Goal: Information Seeking & Learning: Understand process/instructions

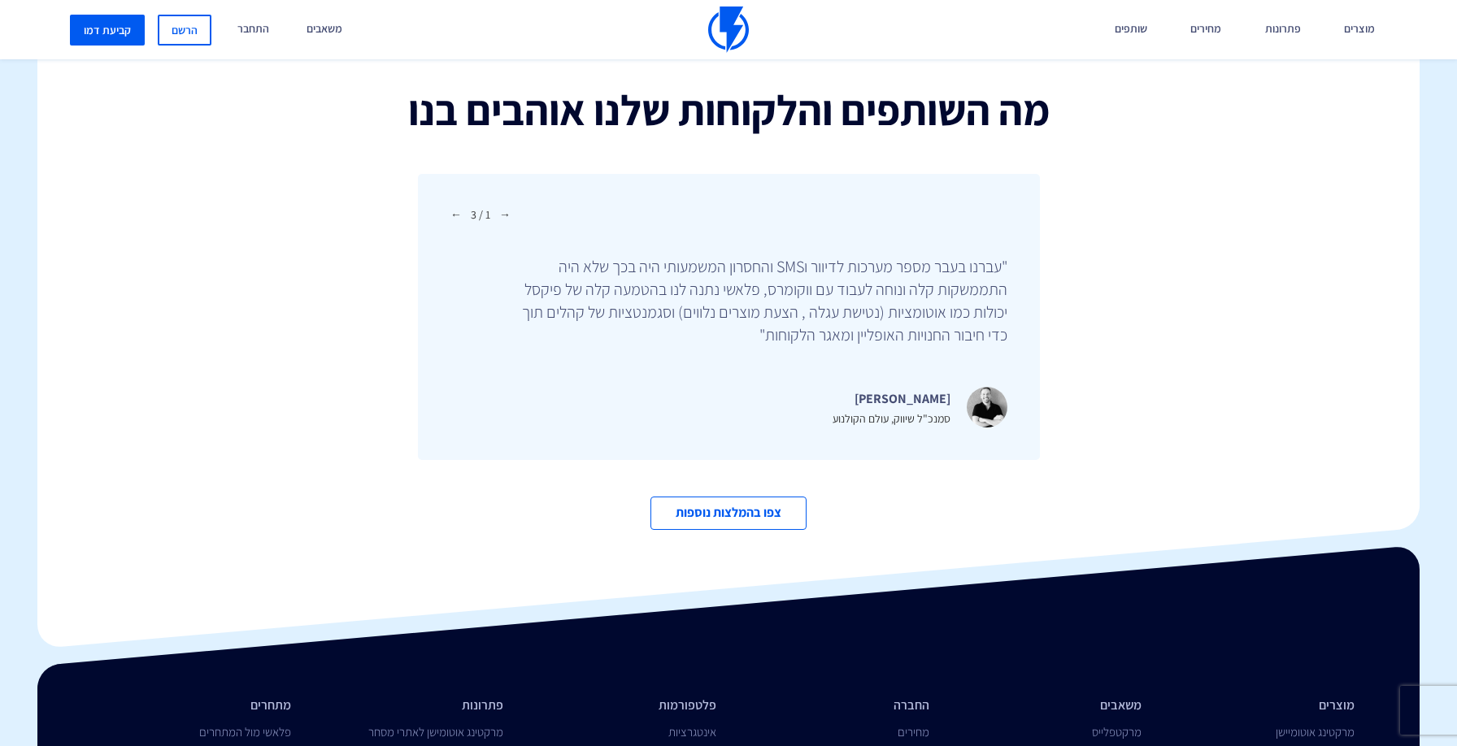
scroll to position [5606, 0]
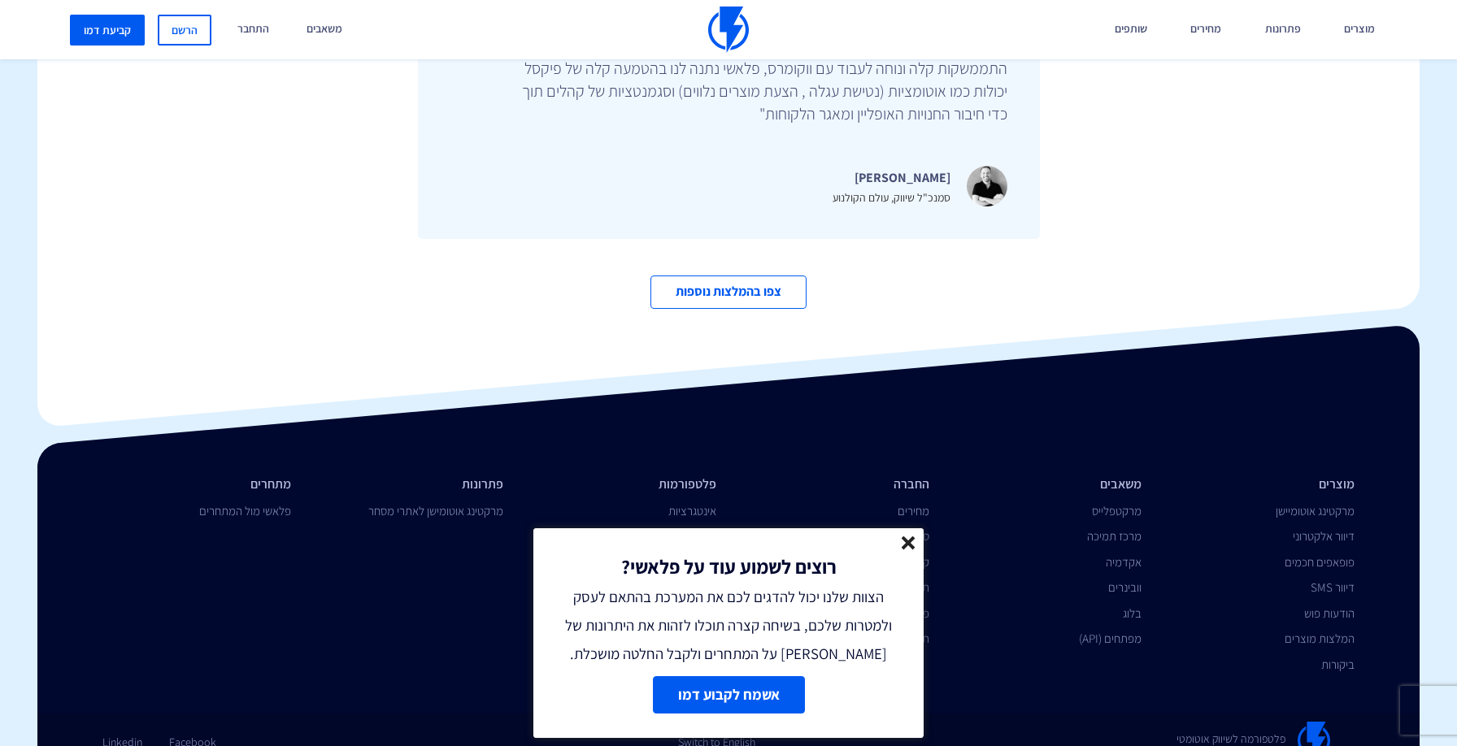
click at [906, 539] on line at bounding box center [907, 542] width 11 height 11
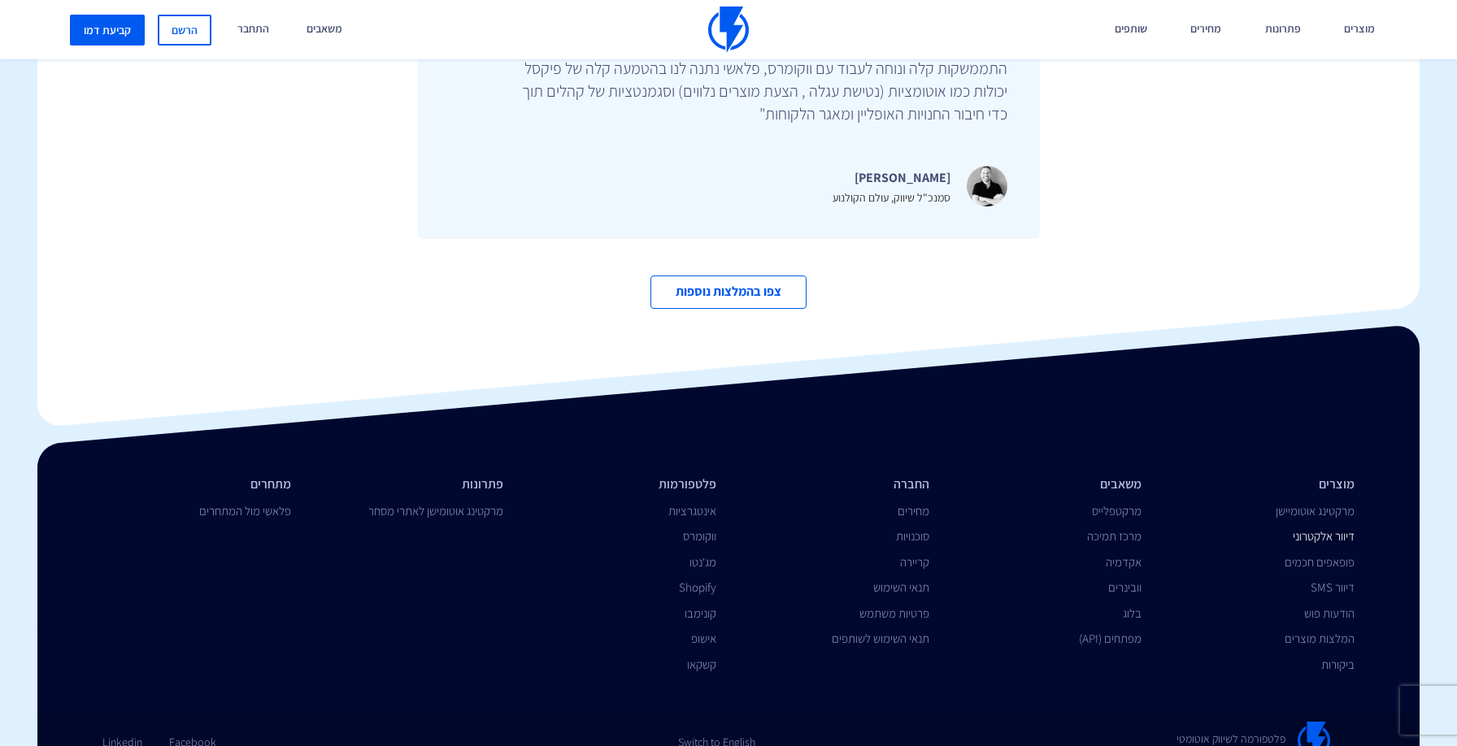
click at [1334, 528] on link "דיוור אלקטרוני" at bounding box center [1324, 535] width 62 height 15
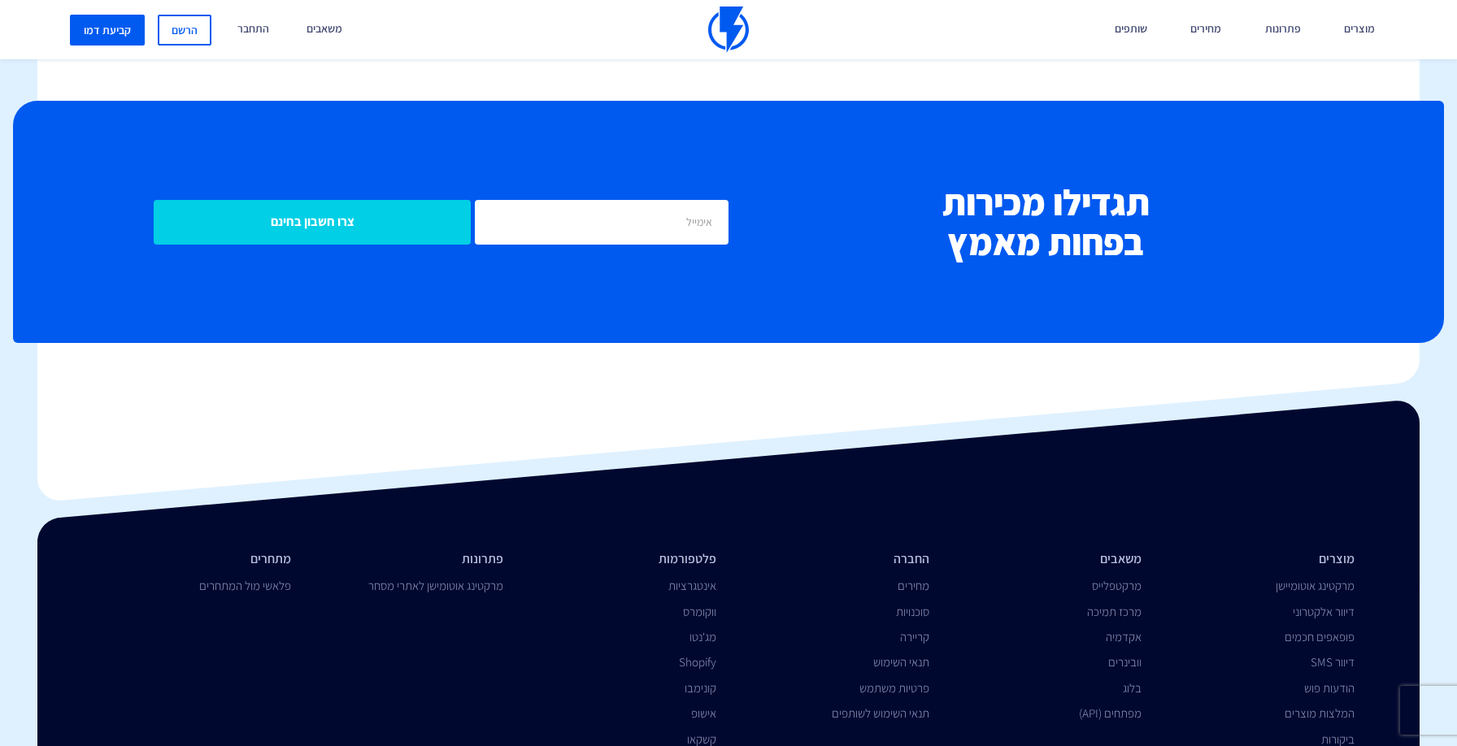
scroll to position [6319, 0]
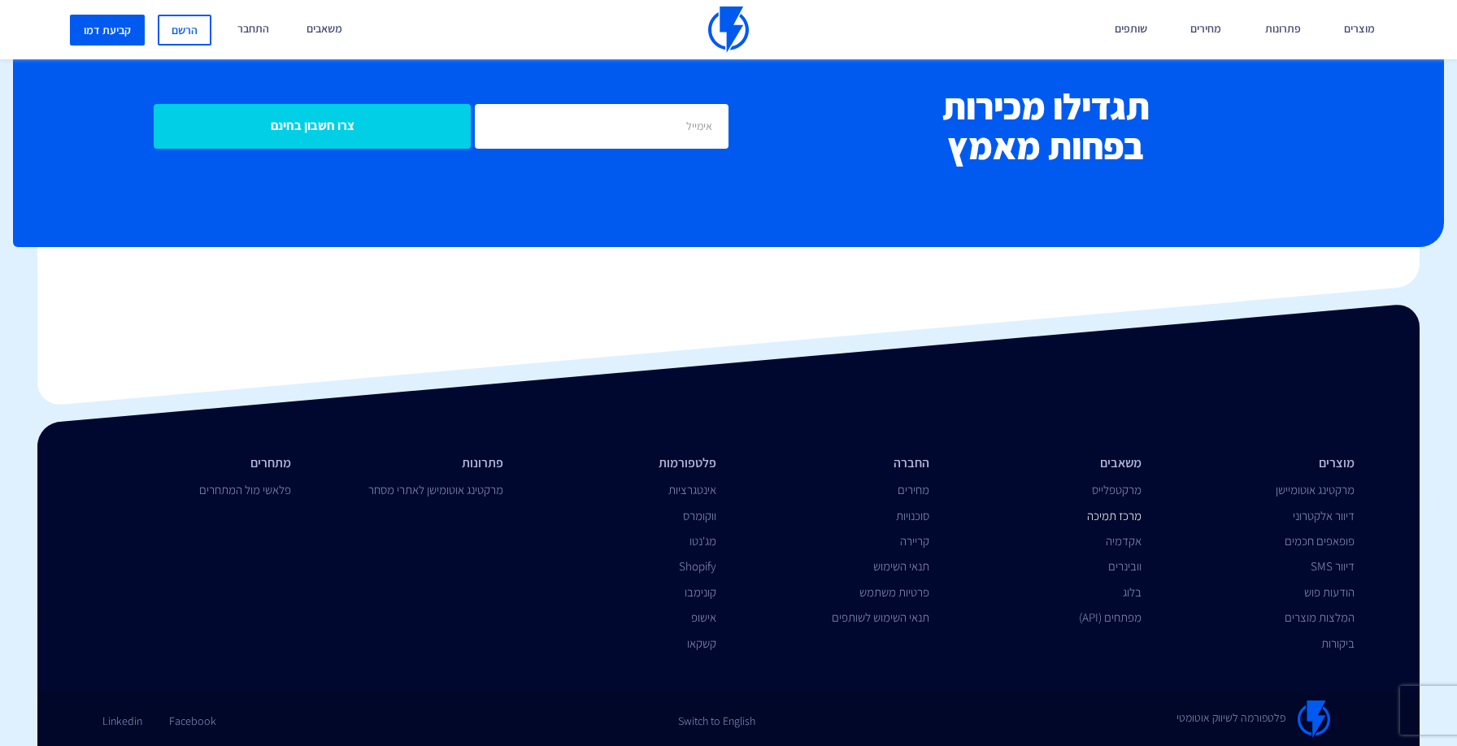
click at [1112, 520] on link "מרכז תמיכה" at bounding box center [1114, 515] width 54 height 15
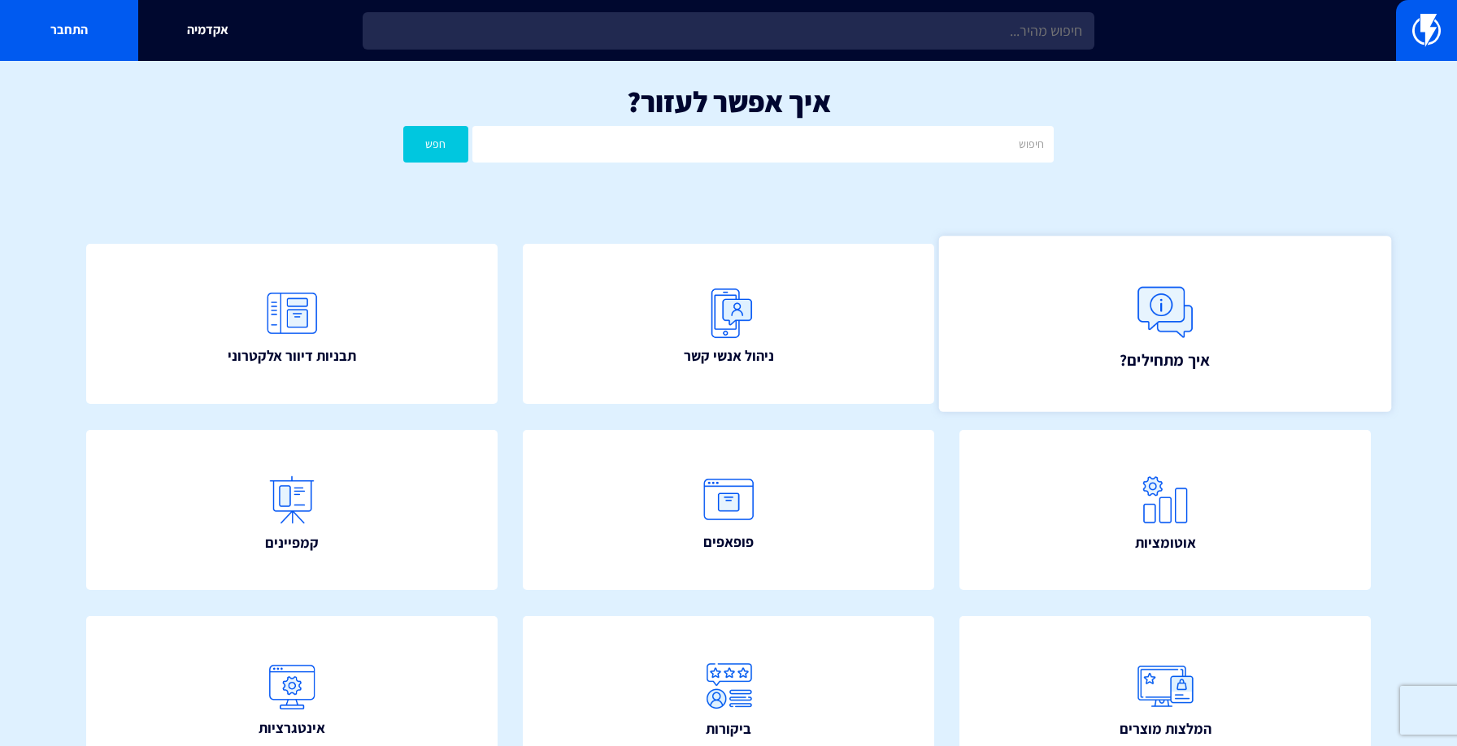
click at [1249, 377] on link "איך מתחילים?" at bounding box center [1165, 324] width 452 height 176
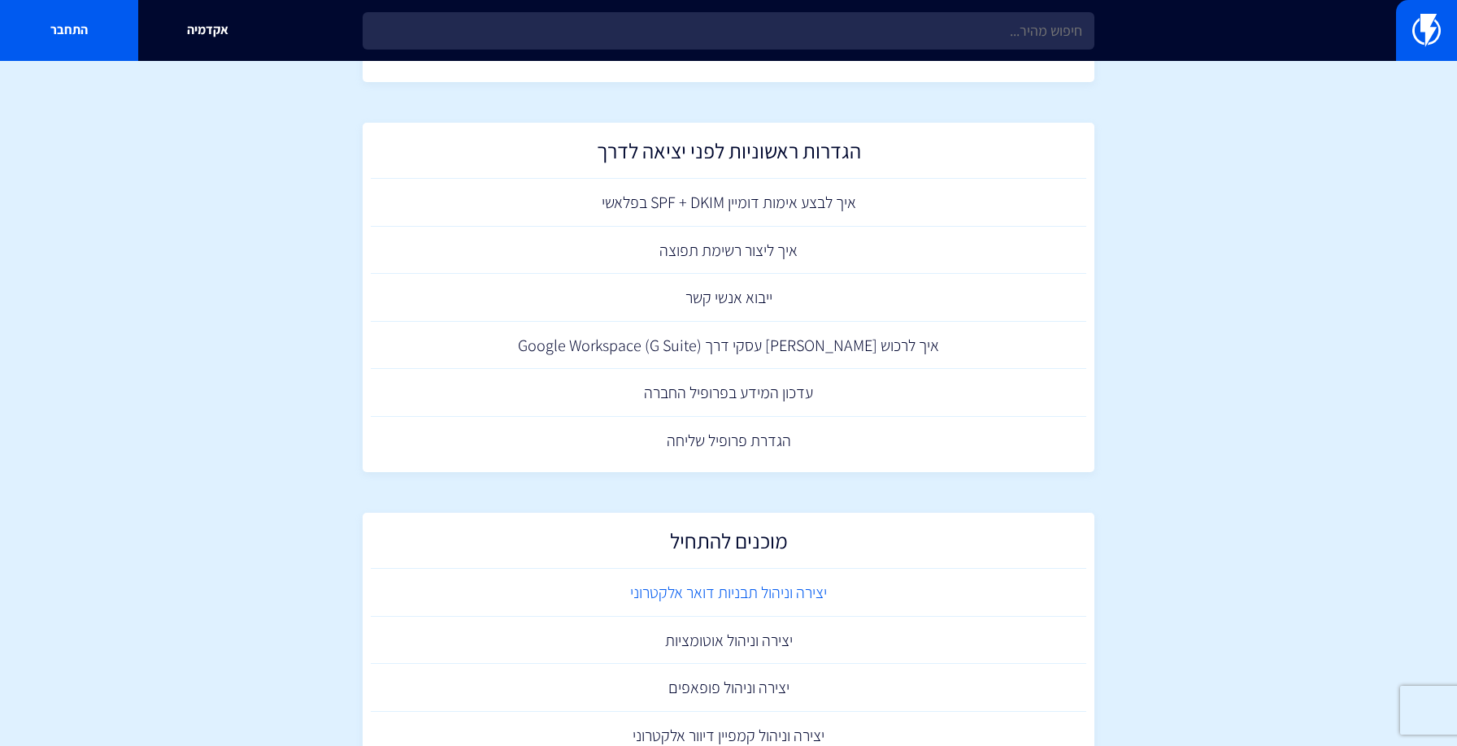
scroll to position [770, 0]
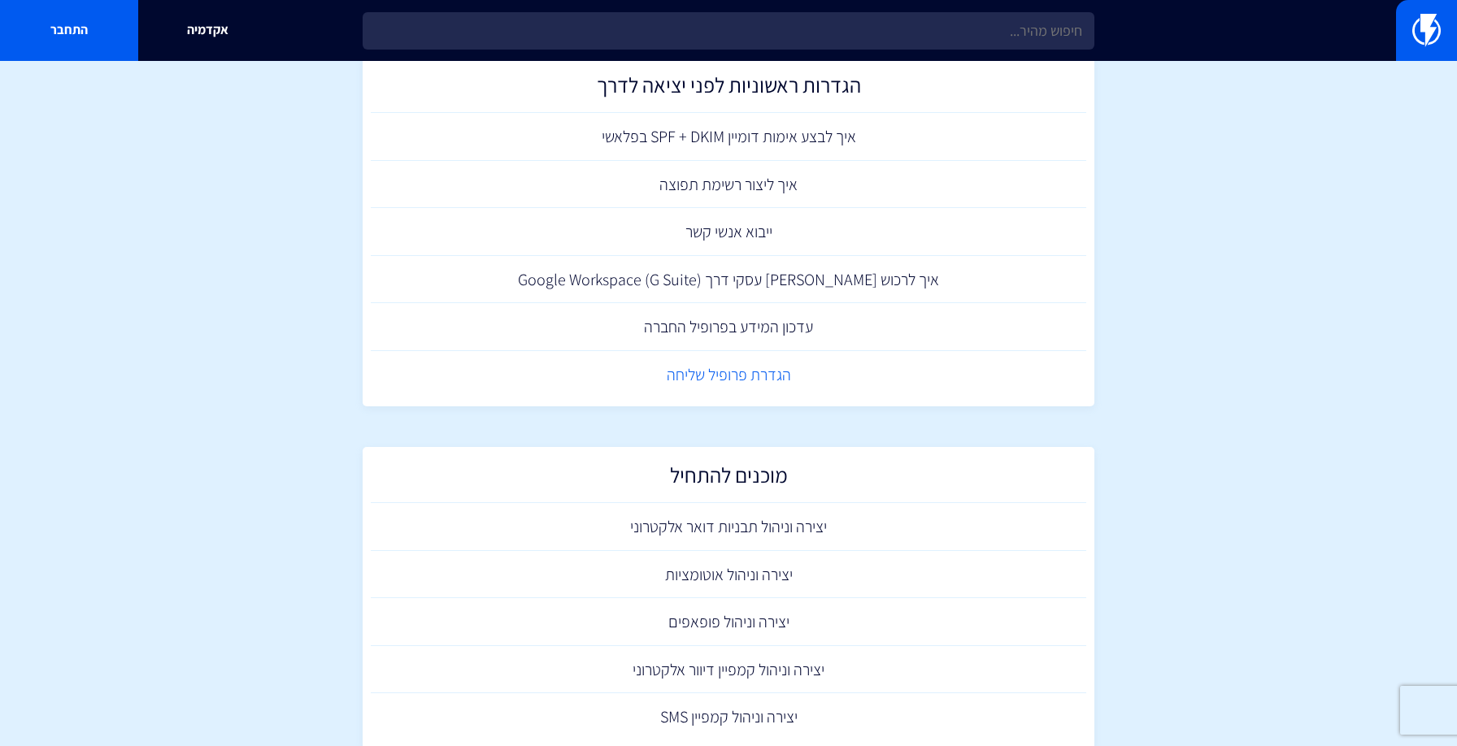
click at [755, 375] on link "הגדרת פרופיל שליחה" at bounding box center [728, 375] width 715 height 48
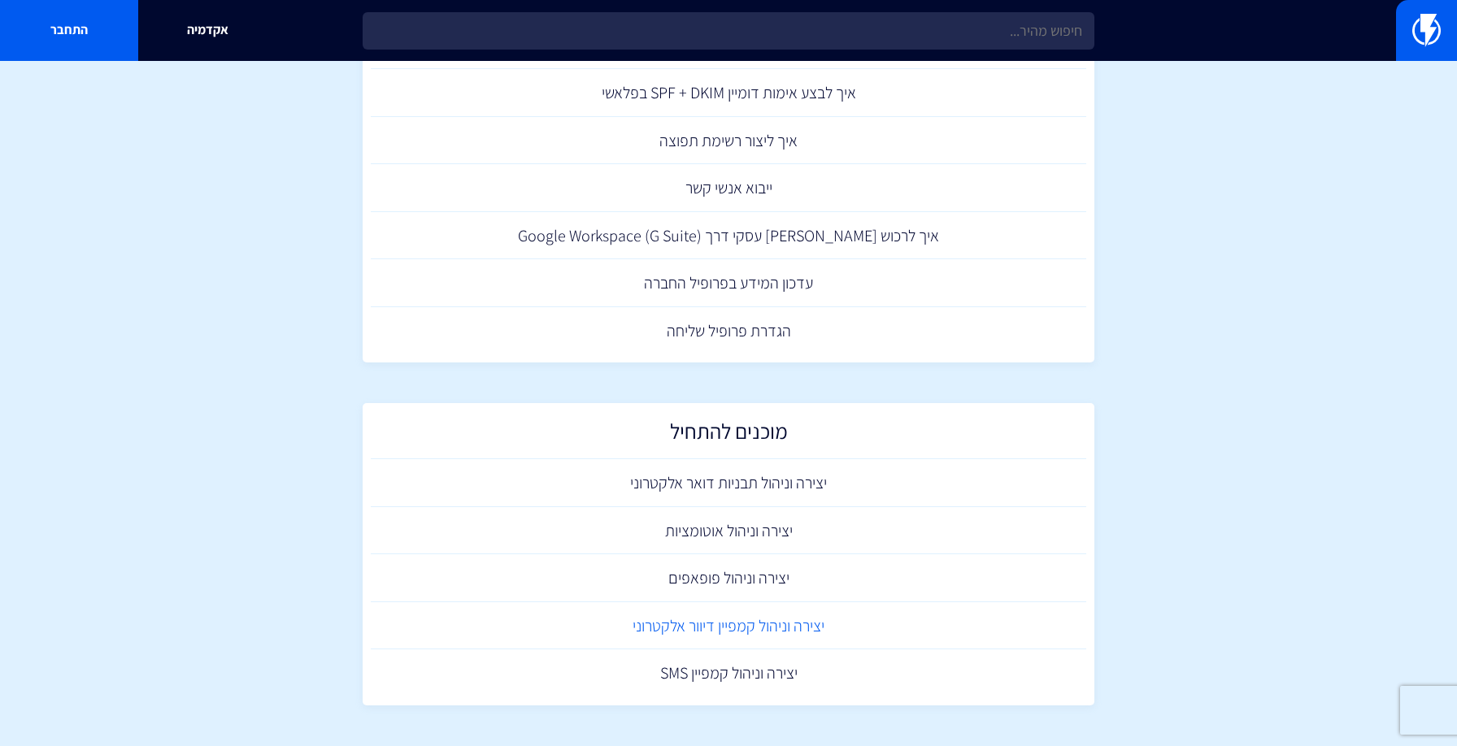
click at [791, 631] on link "יצירה וניהול קמפיין דיוור אלקטרוני" at bounding box center [728, 626] width 715 height 48
